Goal: Find specific page/section: Find specific page/section

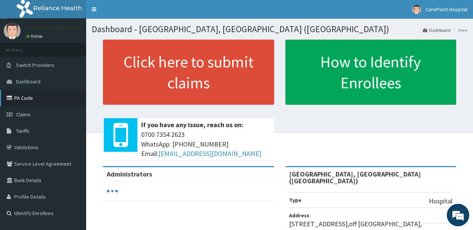
click at [28, 97] on link "PA Code" at bounding box center [43, 98] width 86 height 16
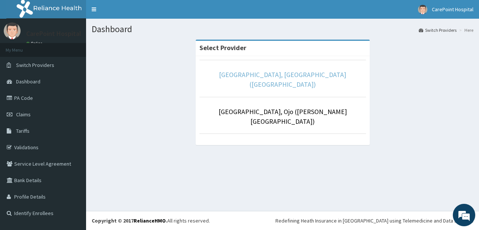
click at [292, 75] on link "[GEOGRAPHIC_DATA], [GEOGRAPHIC_DATA] ([GEOGRAPHIC_DATA])" at bounding box center [282, 79] width 127 height 18
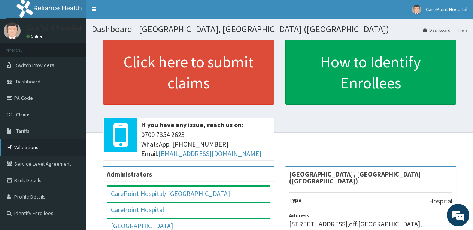
click at [36, 148] on link "Validations" at bounding box center [43, 147] width 86 height 16
